Goal: Find specific page/section: Find specific page/section

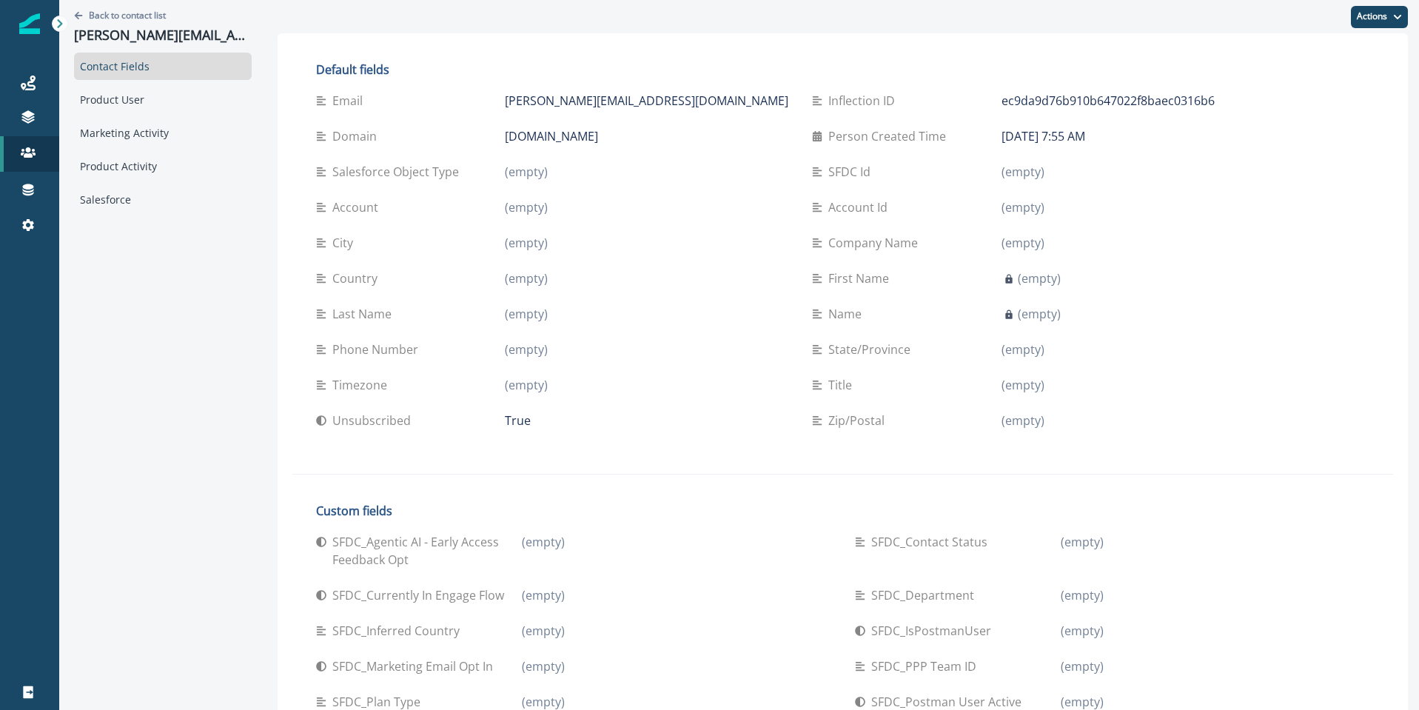
click at [60, 23] on icon at bounding box center [59, 23] width 5 height 9
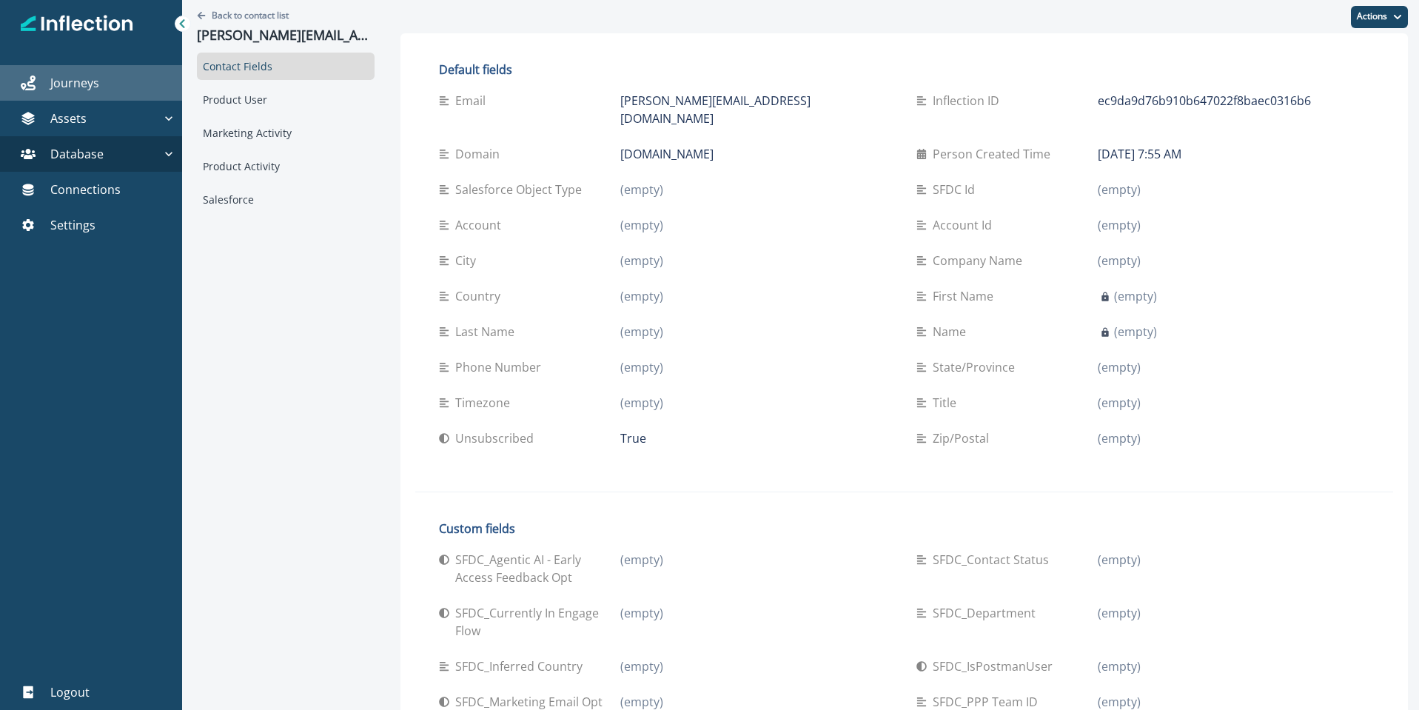
click at [56, 79] on p "Journeys" at bounding box center [74, 83] width 49 height 18
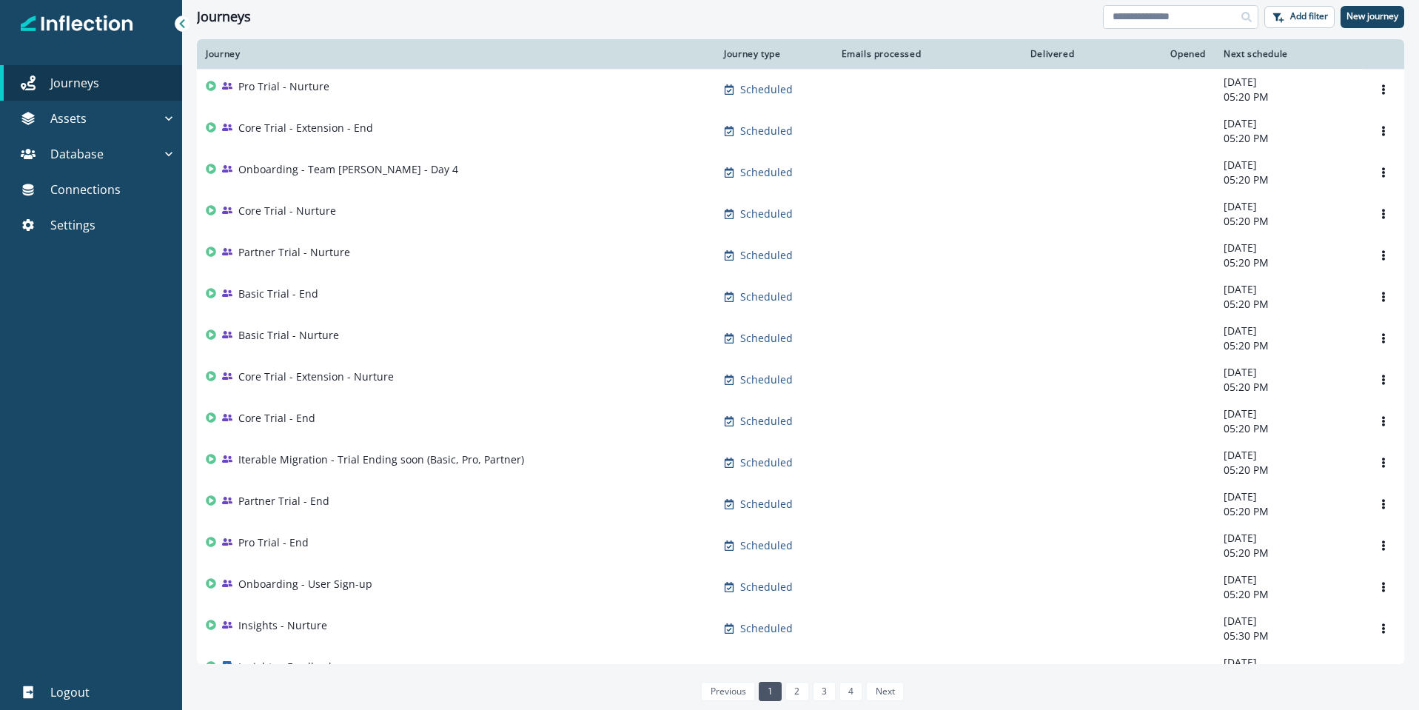
click at [1142, 19] on input at bounding box center [1180, 17] width 155 height 24
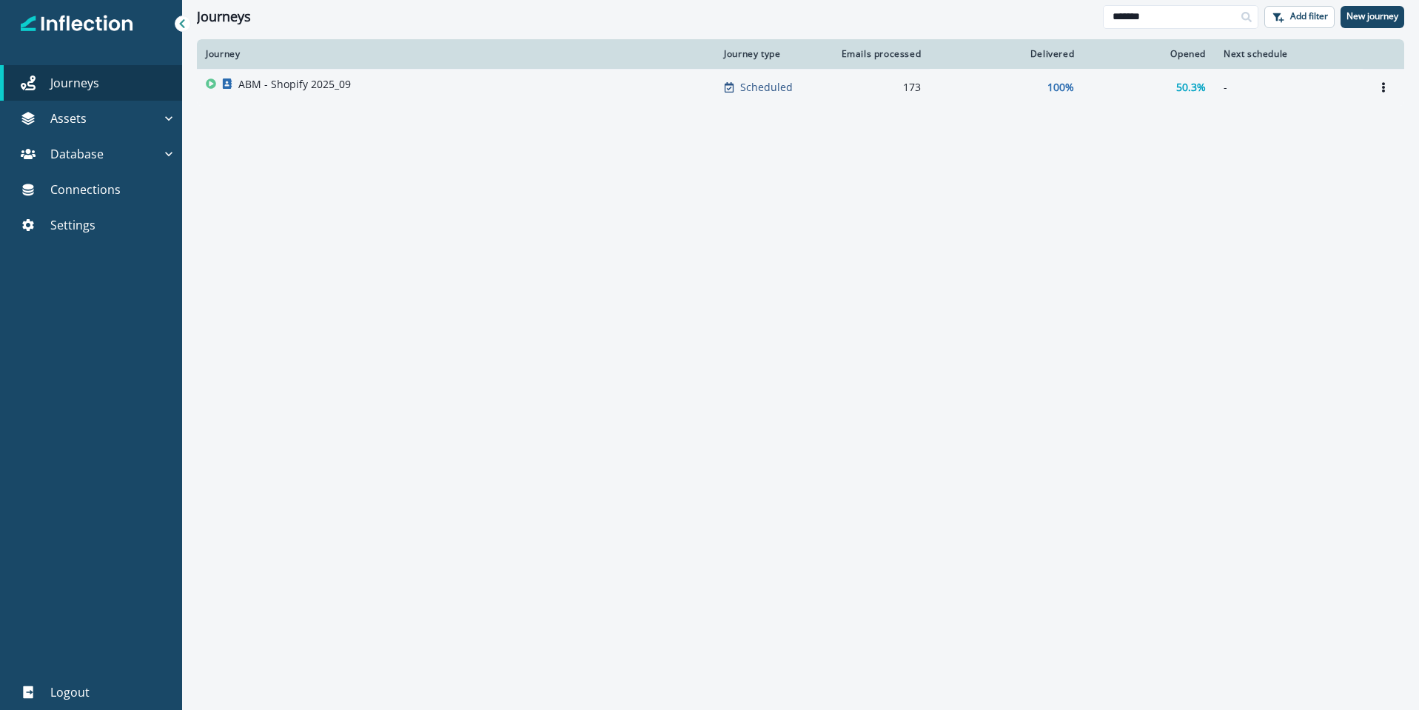
type input "*******"
click at [272, 86] on p "ABM - Shopify 2025_09" at bounding box center [294, 84] width 113 height 15
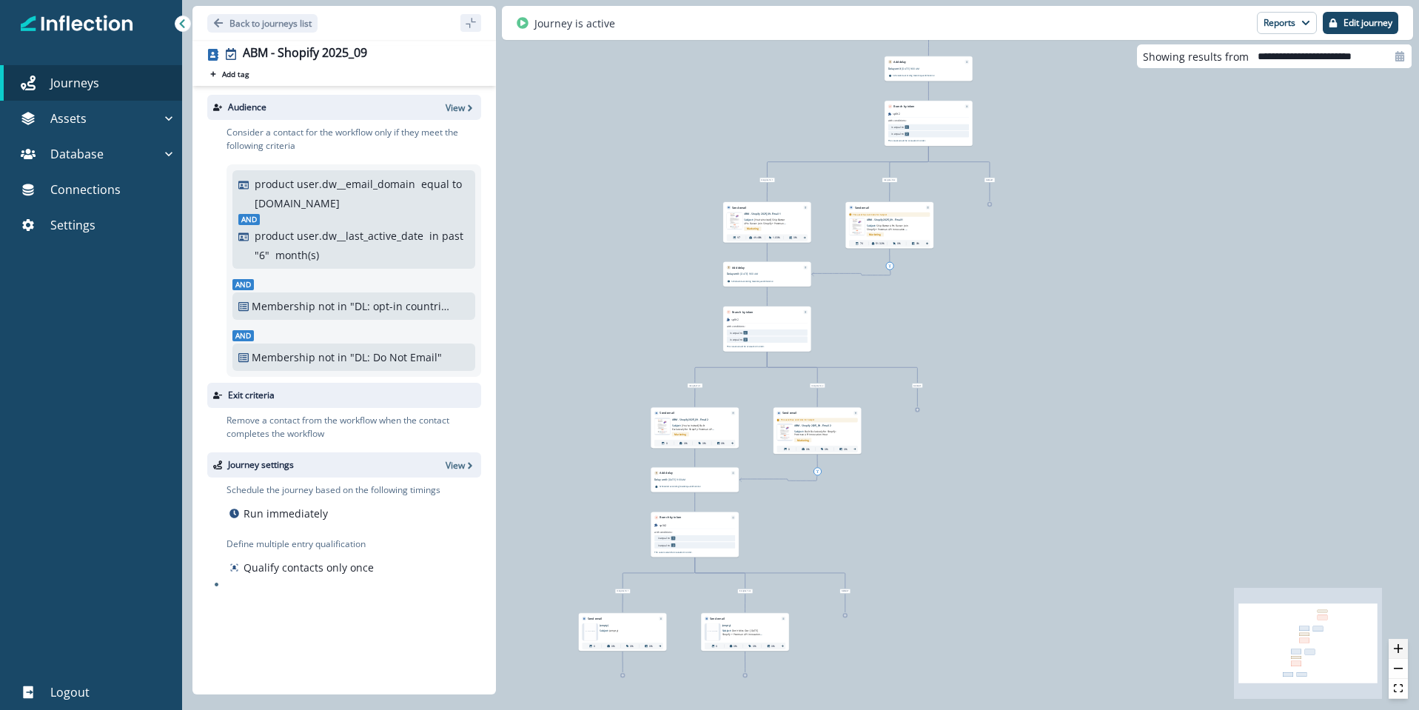
click at [1401, 652] on icon "zoom in" at bounding box center [1398, 648] width 9 height 9
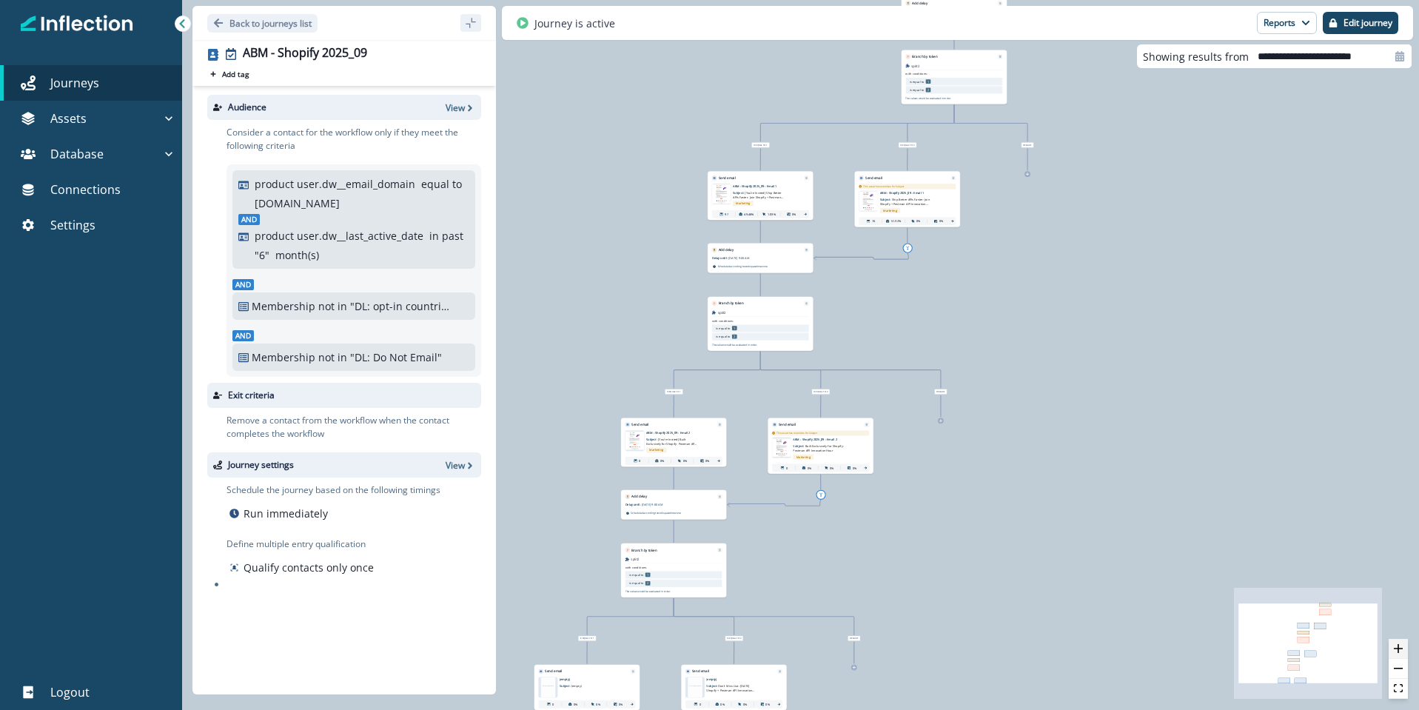
click at [1401, 652] on icon "zoom in" at bounding box center [1398, 648] width 9 height 9
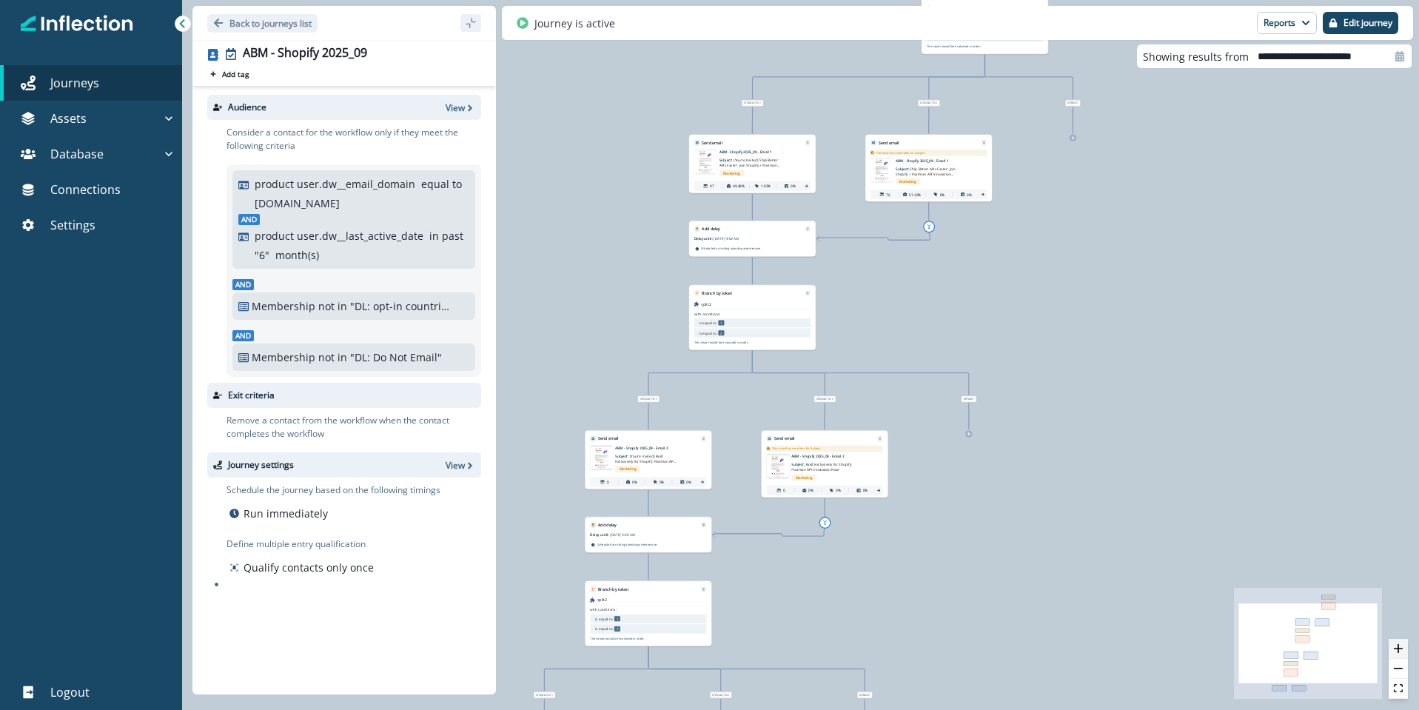
click at [1401, 652] on icon "zoom in" at bounding box center [1398, 648] width 9 height 9
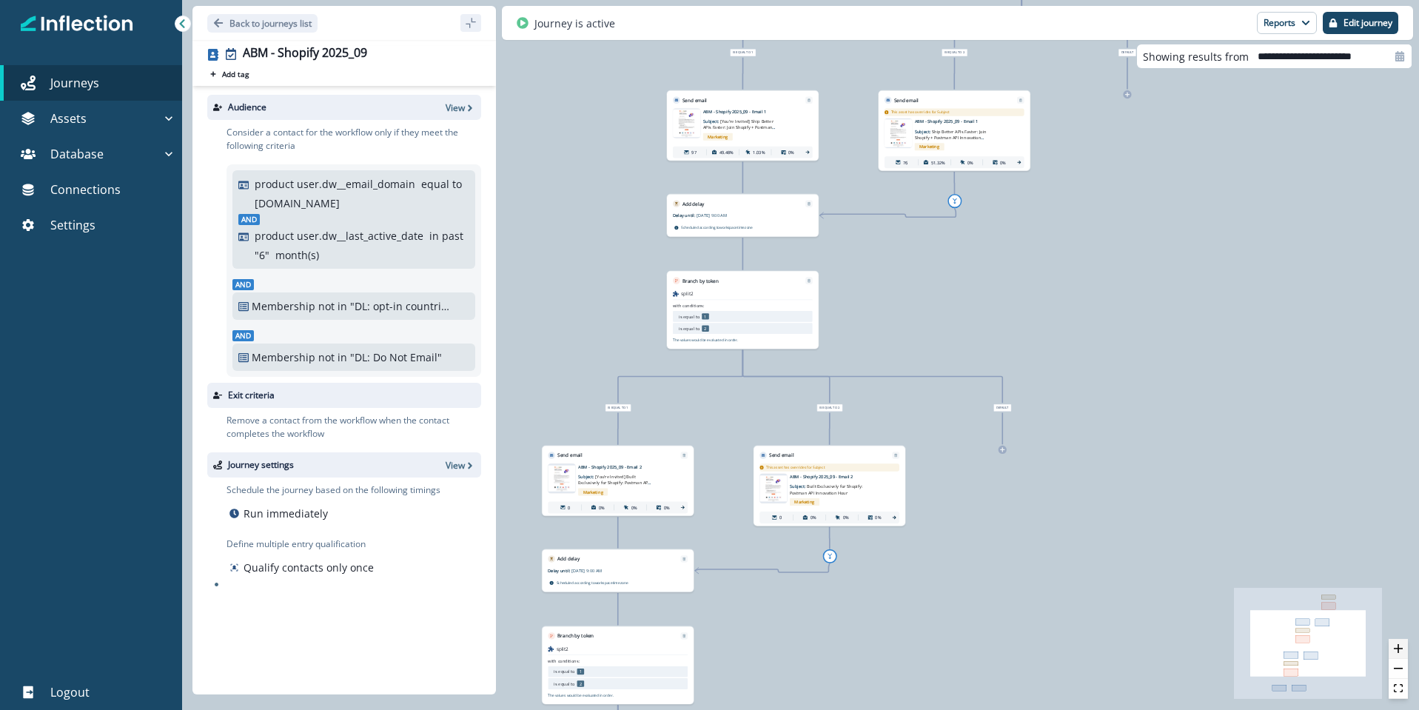
click at [1401, 652] on icon "zoom in" at bounding box center [1398, 648] width 9 height 9
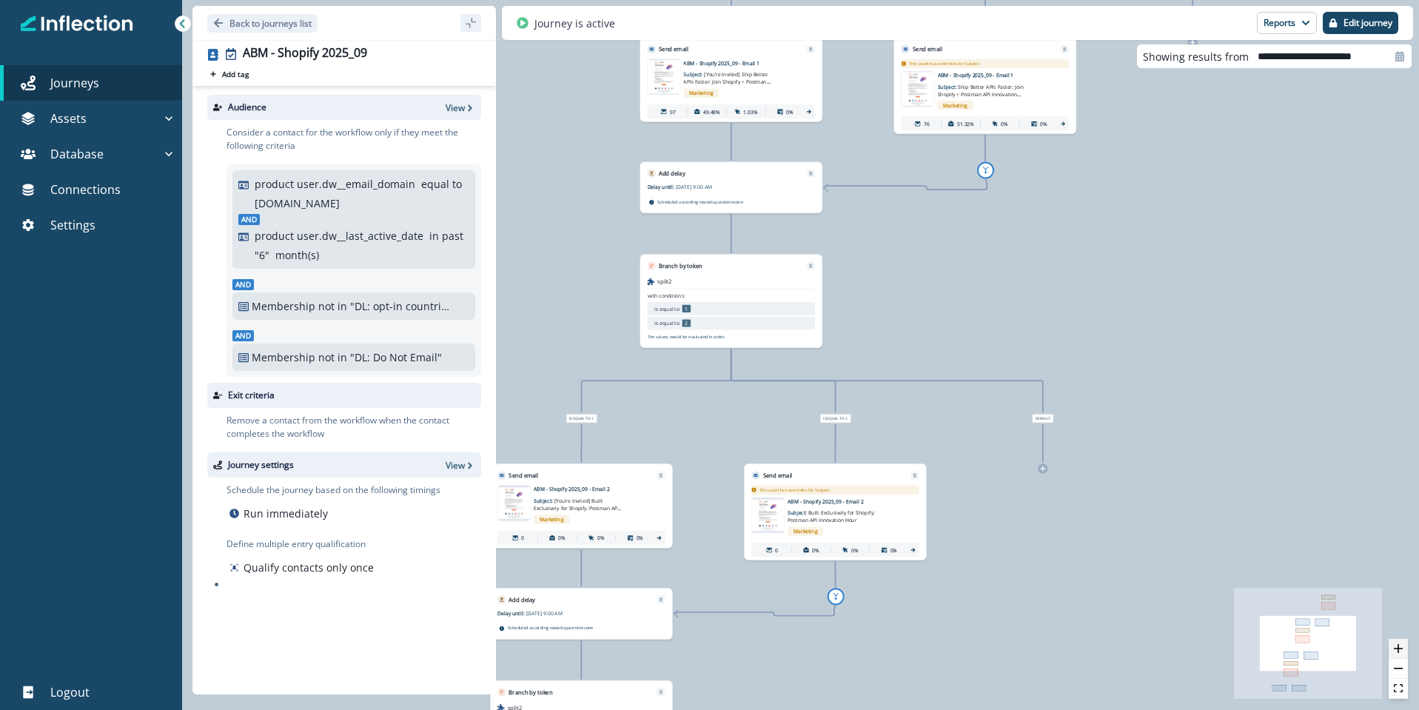
click at [1401, 652] on icon "zoom in" at bounding box center [1398, 648] width 9 height 9
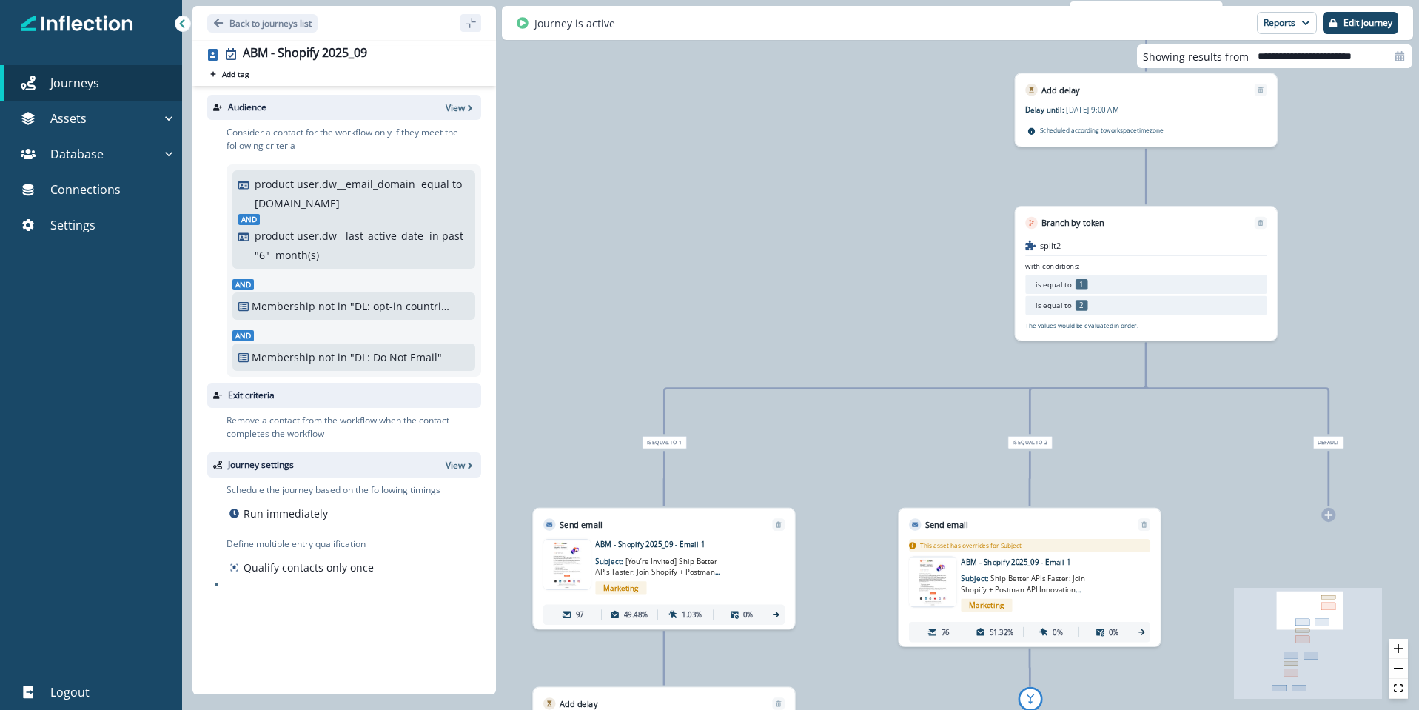
click at [695, 532] on div "Email asset changed, journey reports will be subject to change This asset has o…" at bounding box center [664, 580] width 262 height 98
